Goal: Task Accomplishment & Management: Manage account settings

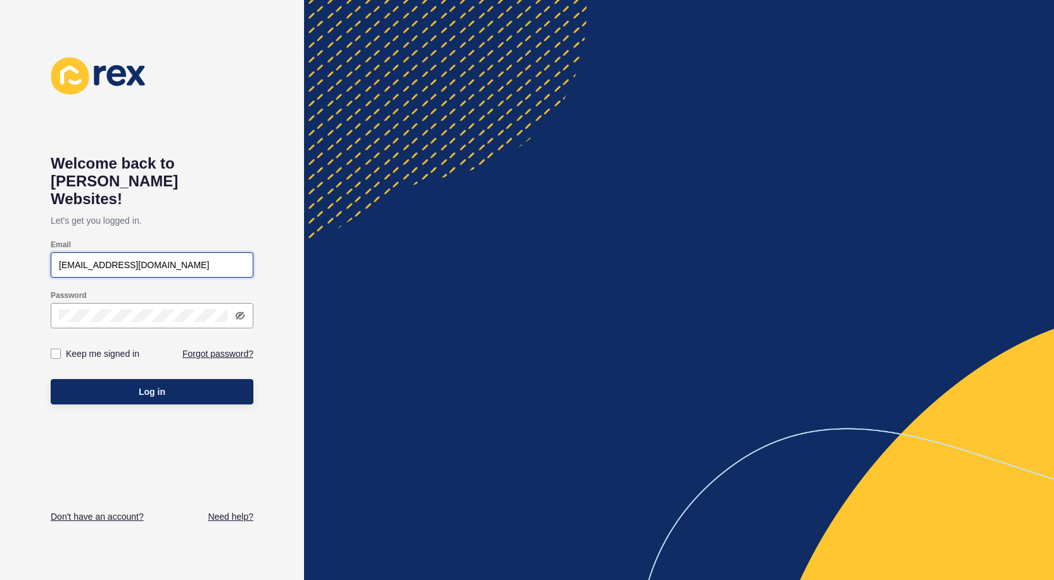
type input "[EMAIL_ADDRESS][DOMAIN_NAME]"
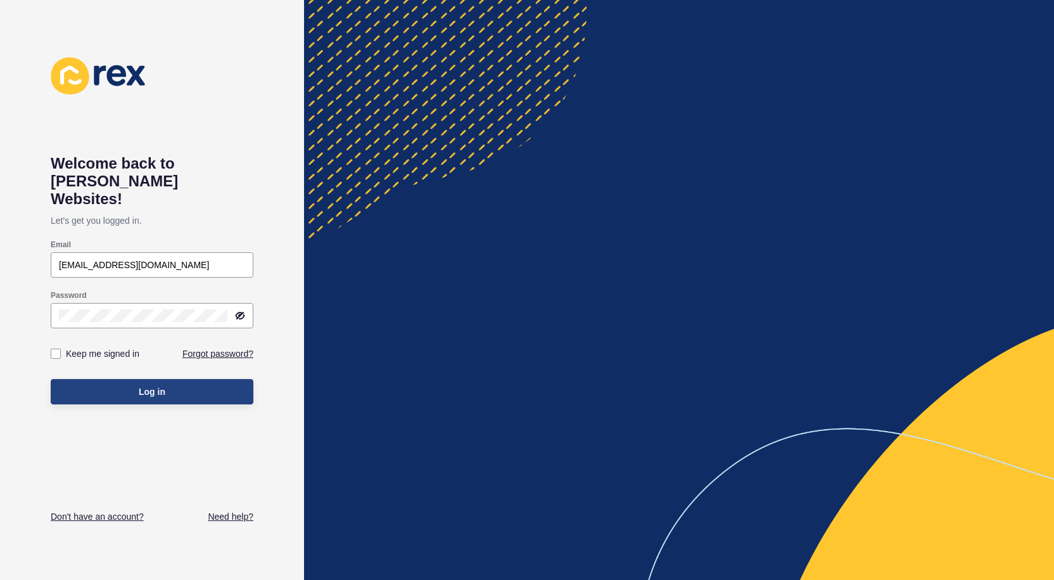
click at [90, 380] on button "Log in" at bounding box center [152, 391] width 203 height 25
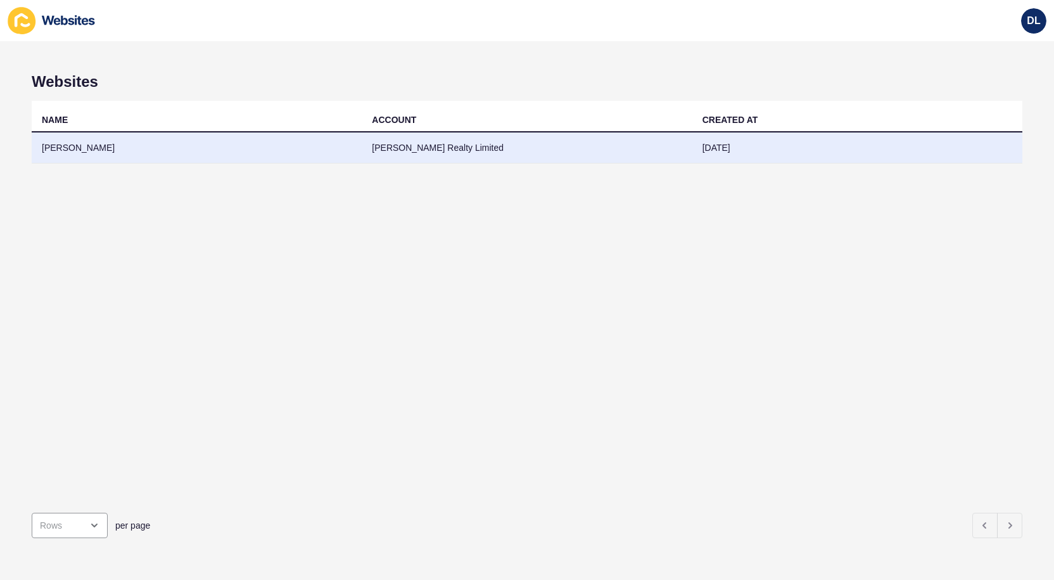
click at [65, 148] on td "[PERSON_NAME]" at bounding box center [197, 147] width 330 height 31
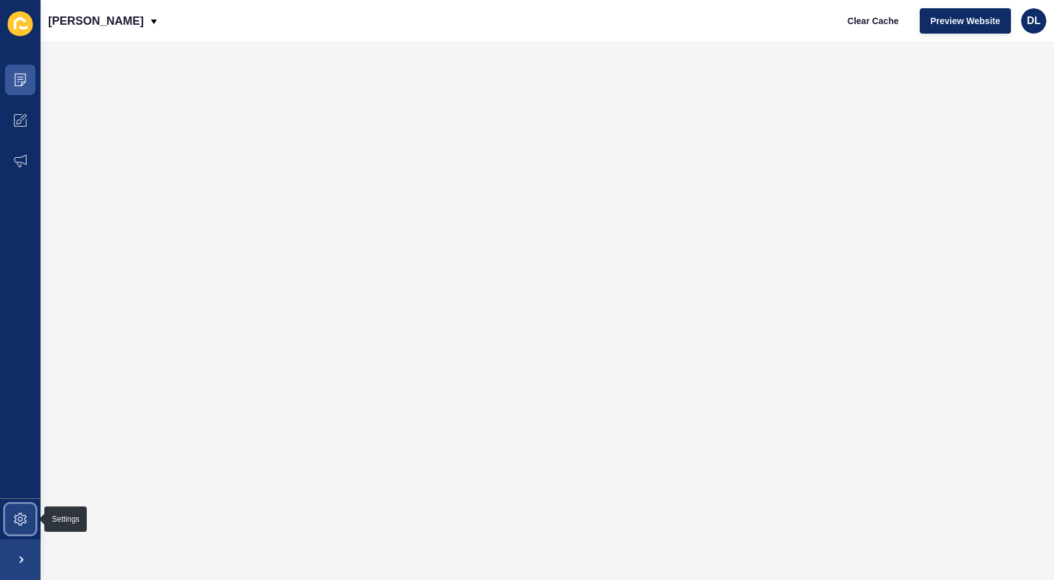
click at [26, 523] on icon at bounding box center [20, 518] width 13 height 13
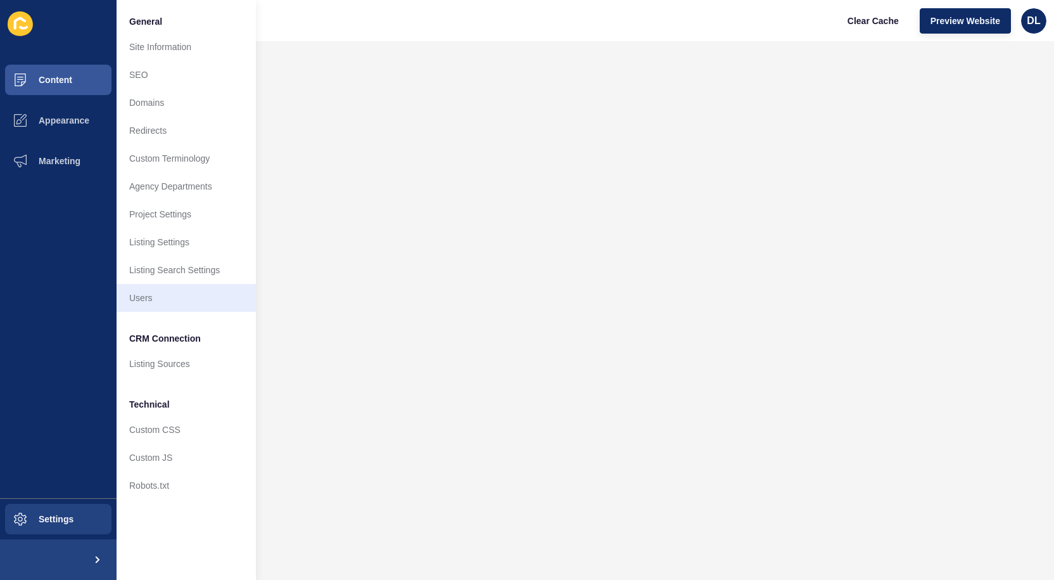
click at [155, 306] on link "Users" at bounding box center [186, 298] width 139 height 28
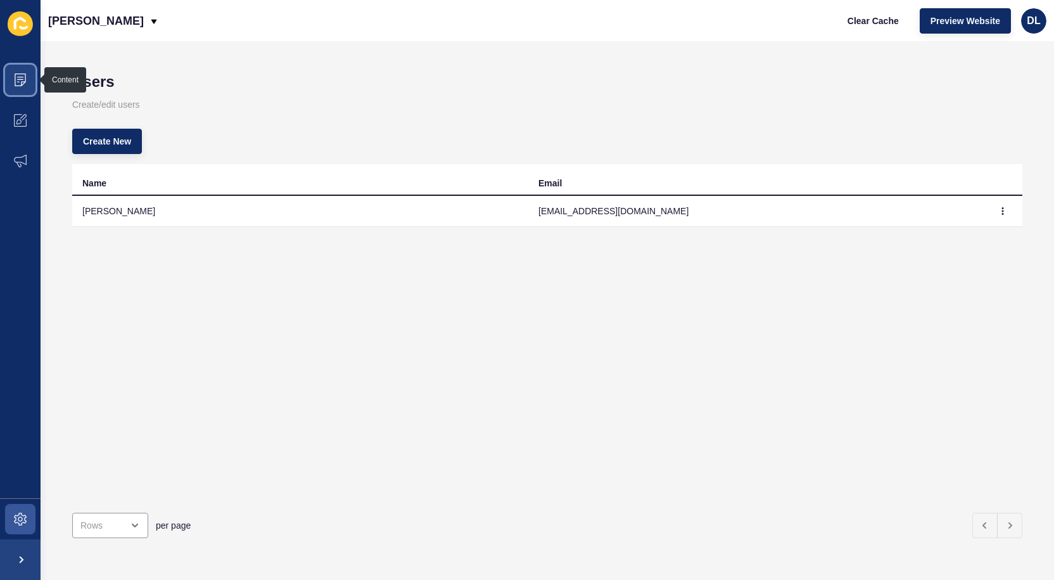
click at [27, 73] on span at bounding box center [20, 80] width 41 height 41
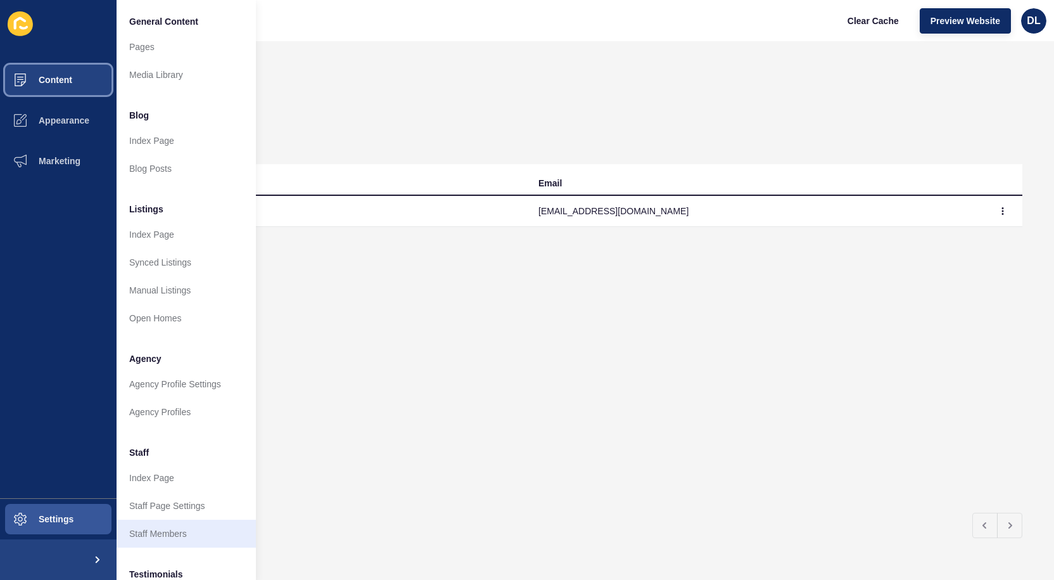
click at [179, 538] on link "Staff Members" at bounding box center [186, 533] width 139 height 28
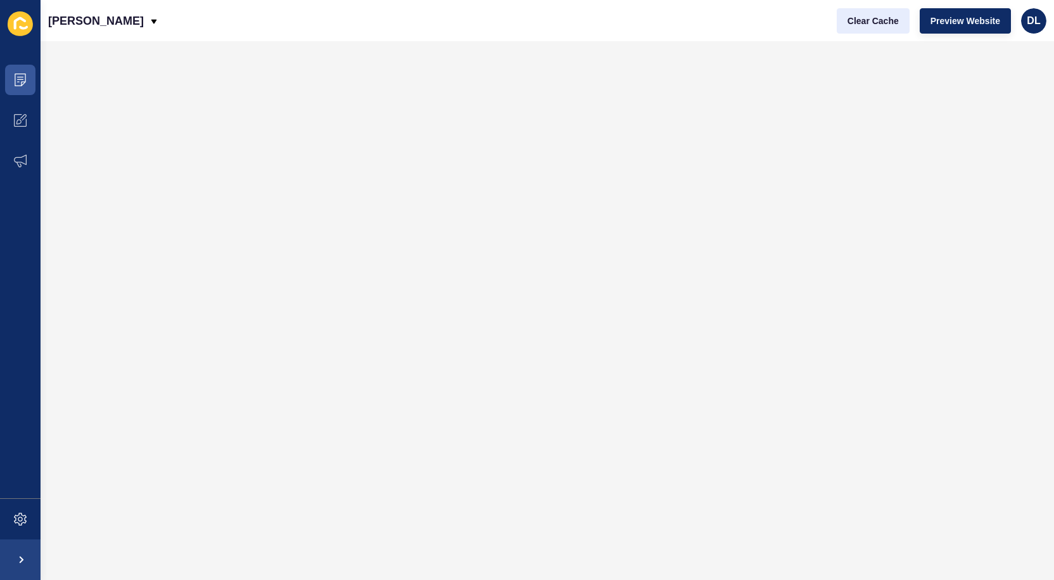
click at [864, 19] on span "Clear Cache" at bounding box center [873, 21] width 51 height 13
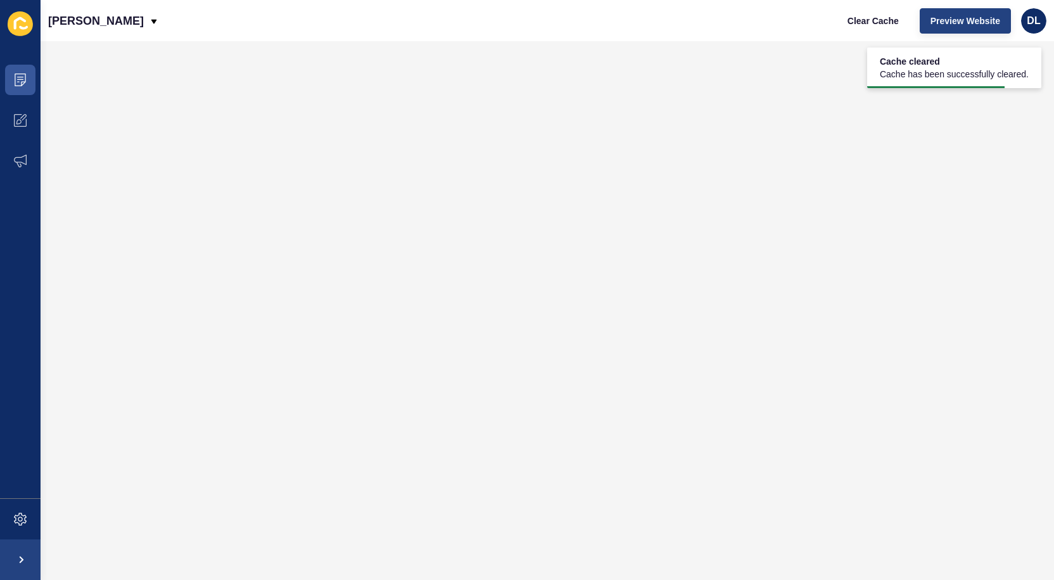
click at [956, 24] on span "Preview Website" at bounding box center [965, 21] width 70 height 13
